Goal: Information Seeking & Learning: Learn about a topic

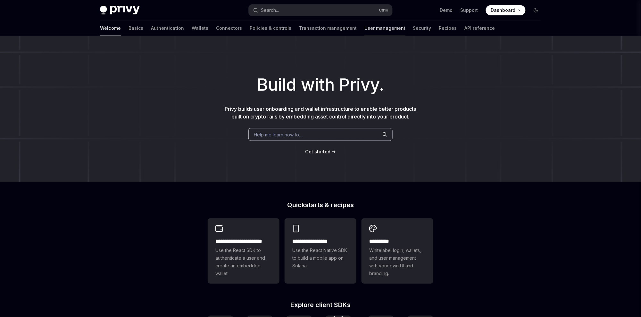
click at [364, 28] on link "User management" at bounding box center [384, 28] width 41 height 15
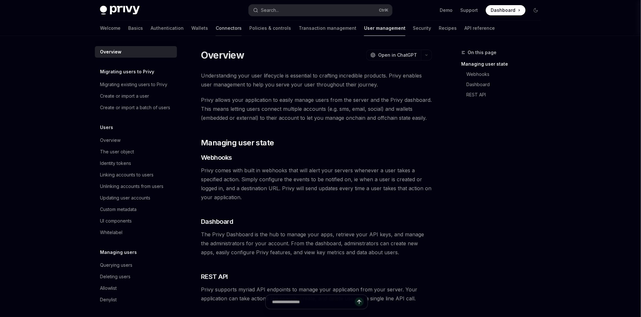
click at [216, 28] on link "Connectors" at bounding box center [229, 28] width 26 height 15
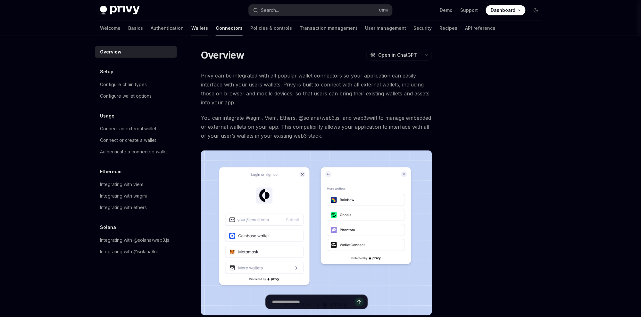
click at [191, 27] on link "Wallets" at bounding box center [199, 28] width 17 height 15
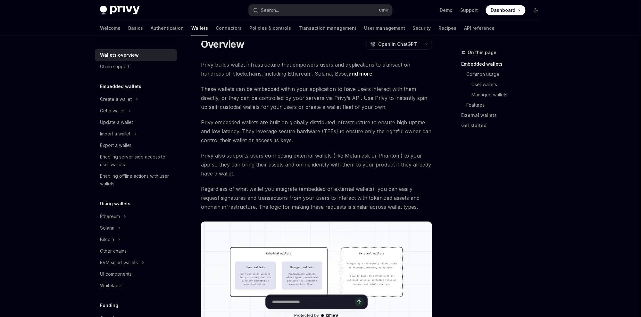
scroll to position [20, 0]
click at [111, 227] on div "Solana" at bounding box center [107, 228] width 14 height 8
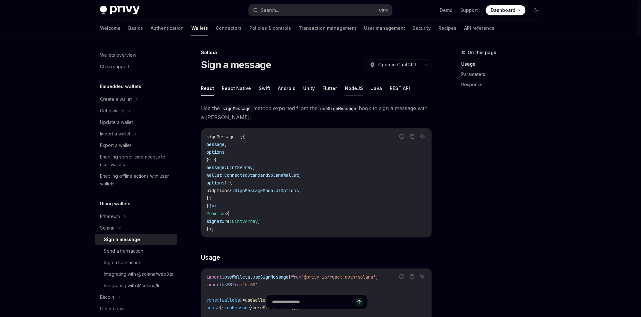
click at [349, 91] on button "NodeJS" at bounding box center [354, 88] width 18 height 15
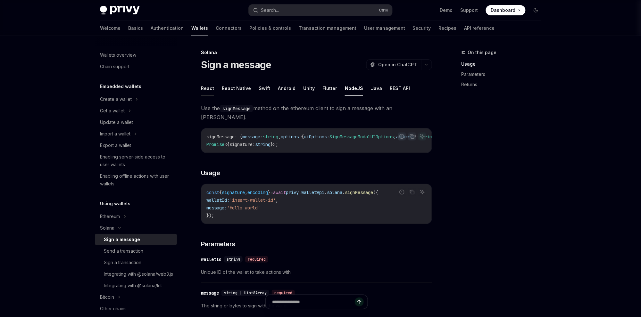
click at [209, 89] on button "React" at bounding box center [207, 88] width 13 height 15
type textarea "*"
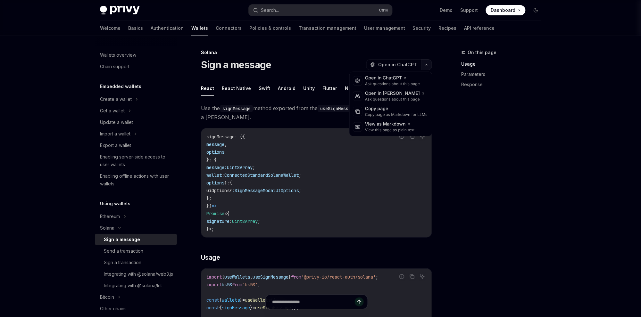
click at [427, 67] on button "button" at bounding box center [426, 64] width 11 height 11
click at [397, 113] on div "Copy page as Markdown for LLMs" at bounding box center [396, 114] width 62 height 5
click at [426, 63] on icon "button" at bounding box center [427, 64] width 8 height 3
click at [384, 113] on div "Copy page as Markdown for LLMs" at bounding box center [396, 114] width 62 height 5
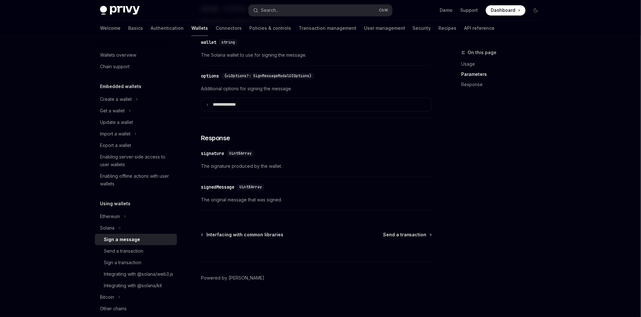
scroll to position [274, 0]
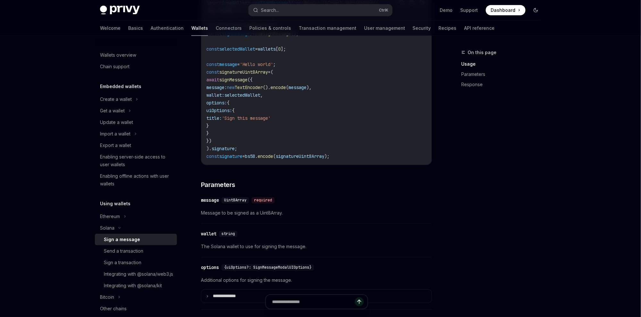
click at [535, 14] on button "Toggle dark mode" at bounding box center [535, 10] width 10 height 10
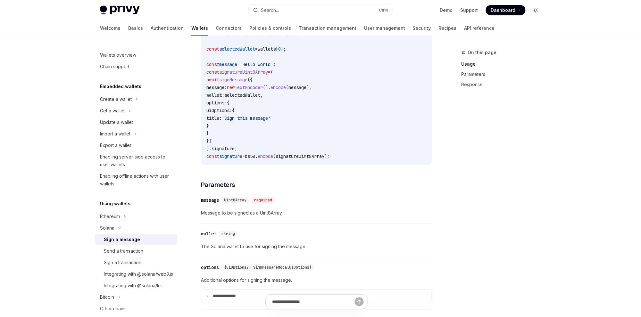
click at [535, 14] on button "Toggle dark mode" at bounding box center [535, 10] width 10 height 10
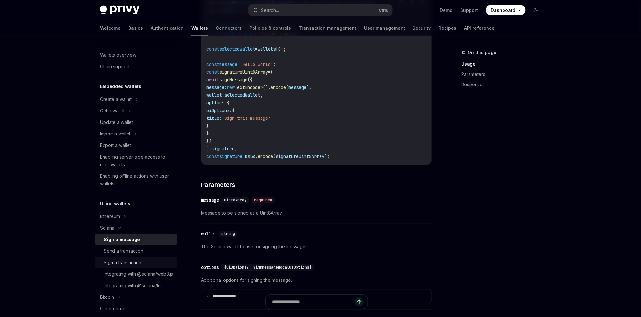
click at [135, 268] on link "Sign a transaction" at bounding box center [136, 263] width 82 height 12
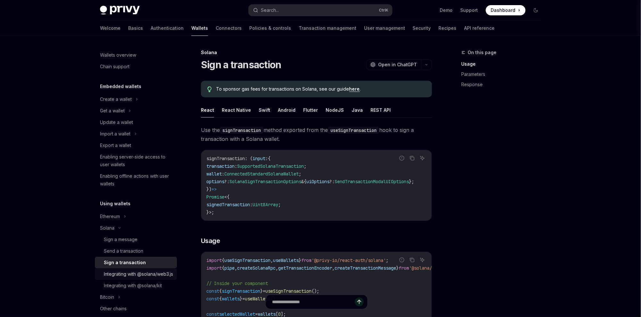
click at [135, 273] on div "Integrating with @solana/web3.js" at bounding box center [138, 274] width 69 height 8
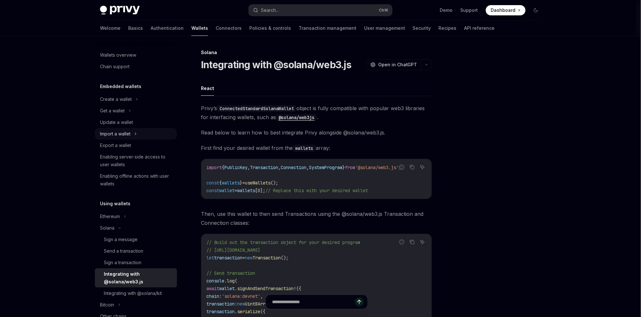
click at [135, 135] on icon at bounding box center [135, 134] width 3 height 8
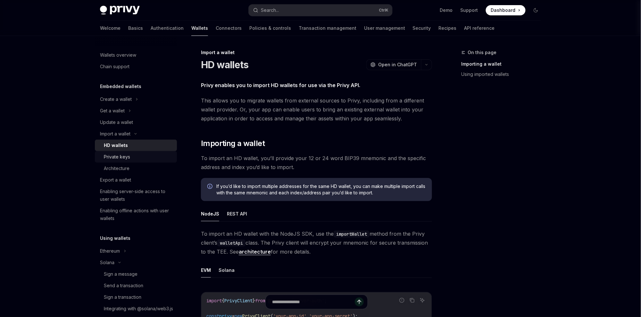
click at [135, 157] on div "Private keys" at bounding box center [138, 157] width 69 height 8
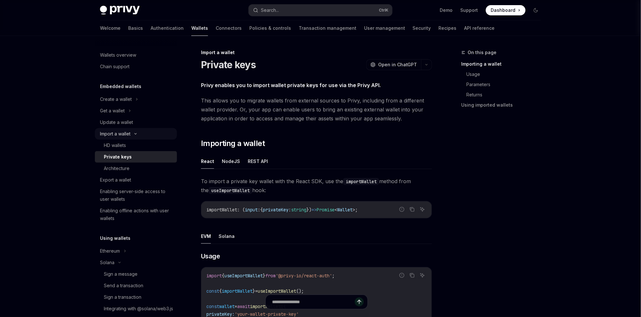
click at [138, 133] on icon at bounding box center [136, 134] width 8 height 3
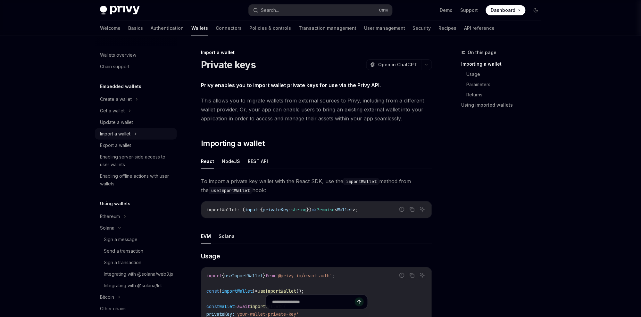
click at [134, 136] on div "Import a wallet" at bounding box center [136, 134] width 82 height 12
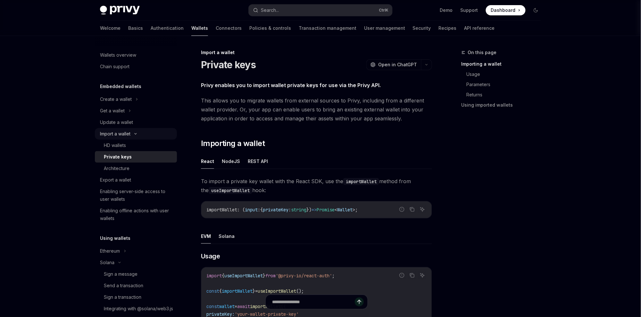
click at [134, 136] on div "Import a wallet" at bounding box center [136, 134] width 82 height 12
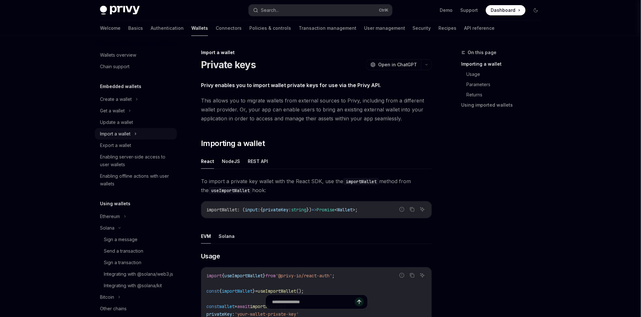
click at [135, 134] on icon at bounding box center [135, 134] width 3 height 8
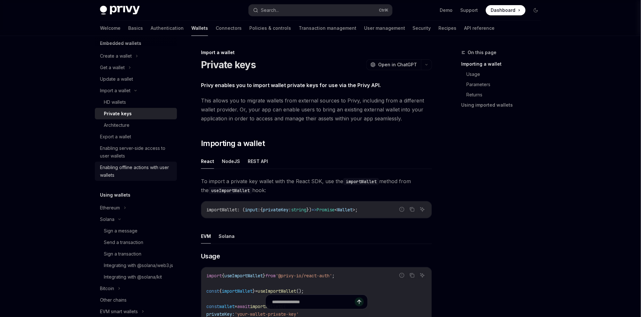
scroll to position [38, 0]
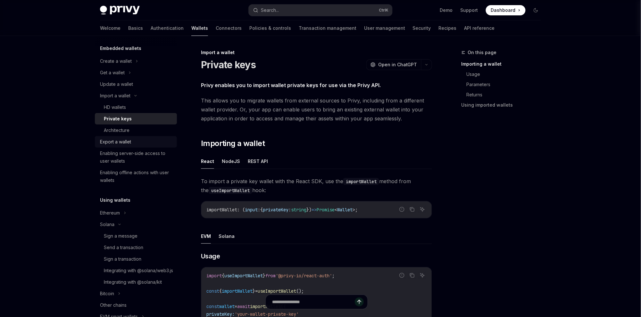
click at [137, 139] on div "Export a wallet" at bounding box center [136, 142] width 73 height 8
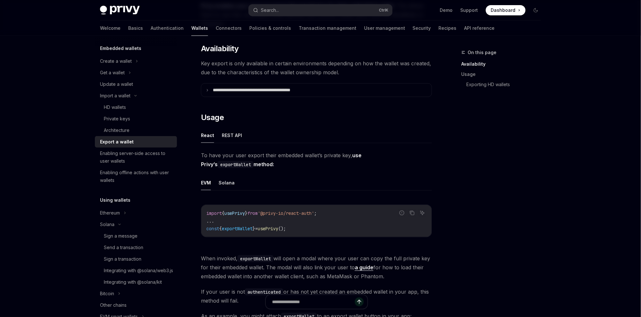
scroll to position [77, 0]
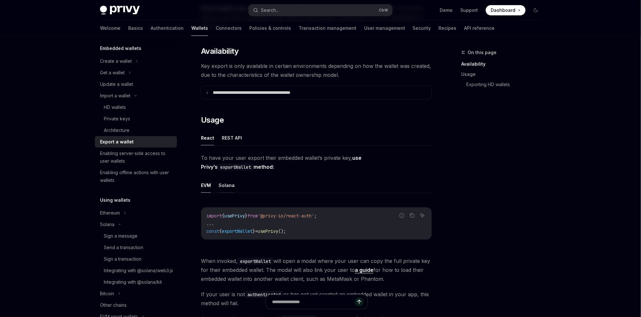
click at [229, 185] on button "Solana" at bounding box center [226, 185] width 16 height 15
type textarea "*"
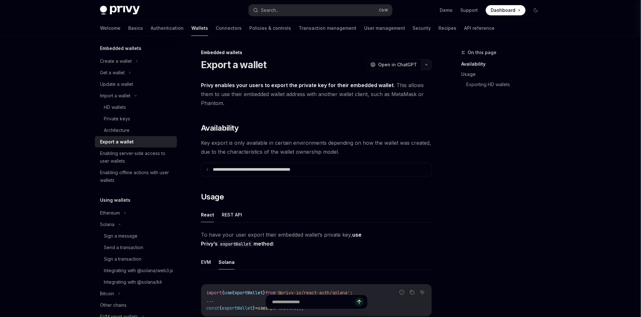
click at [422, 67] on button "button" at bounding box center [426, 64] width 11 height 11
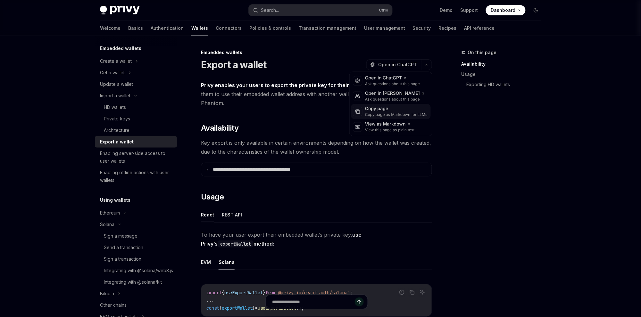
click at [391, 115] on div "Copy page as Markdown for LLMs" at bounding box center [396, 114] width 62 height 5
